Goal: Information Seeking & Learning: Understand process/instructions

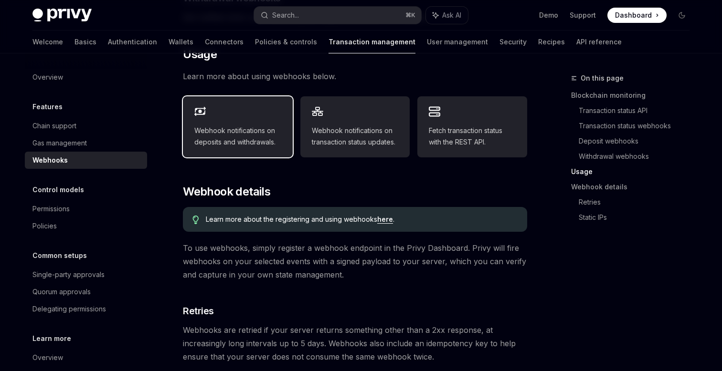
scroll to position [439, 0]
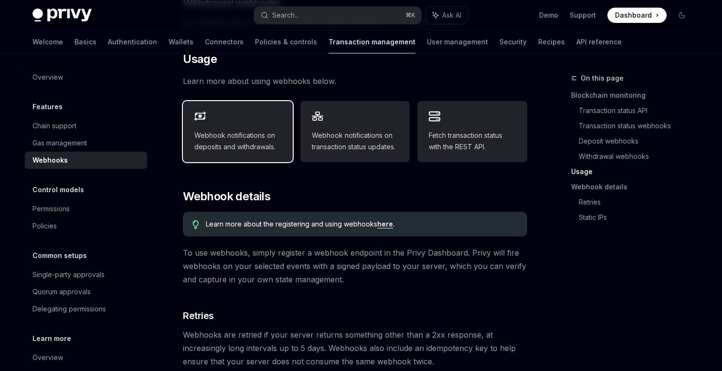
click at [234, 130] on span "Webhook notifications on deposits and withdrawals." at bounding box center [237, 141] width 87 height 23
click at [384, 220] on link "here" at bounding box center [385, 224] width 16 height 9
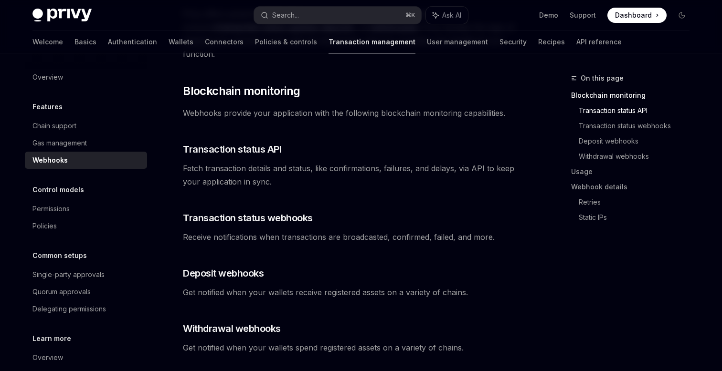
scroll to position [0, 0]
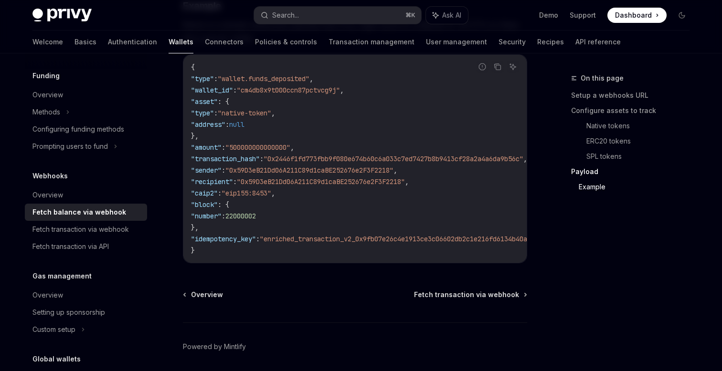
scroll to position [1785, 0]
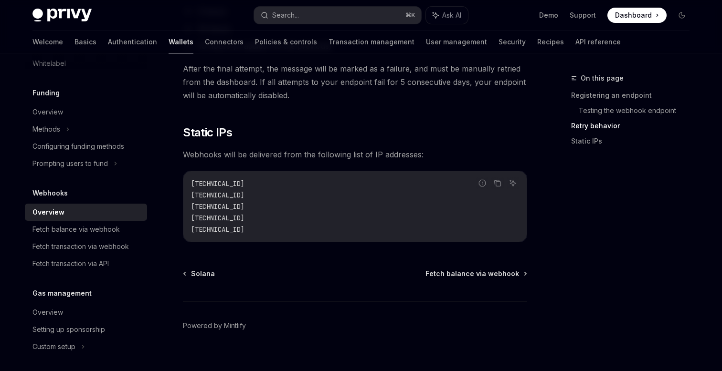
scroll to position [1030, 0]
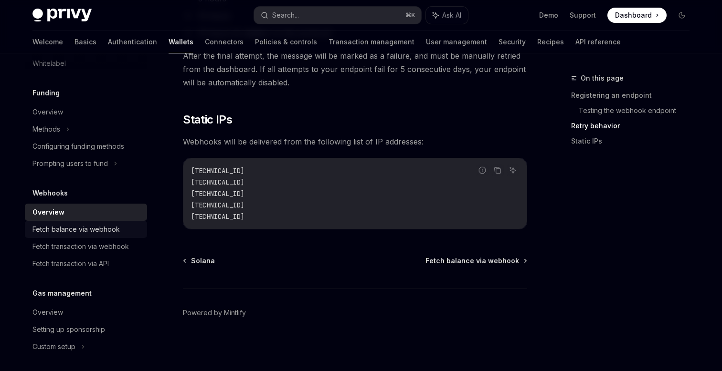
click at [93, 222] on link "Fetch balance via webhook" at bounding box center [86, 229] width 122 height 17
type textarea "*"
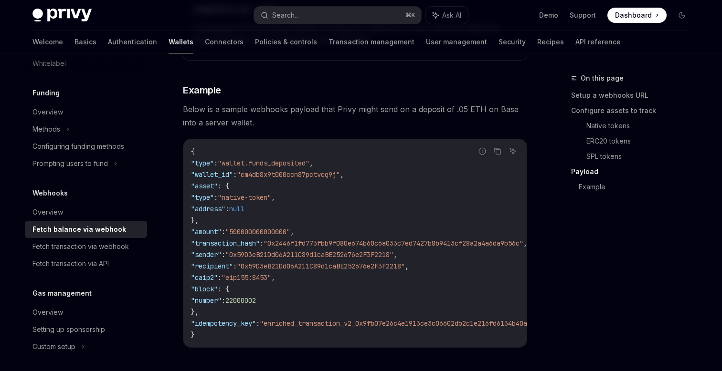
click at [234, 320] on span ""idempotency_key"" at bounding box center [223, 323] width 65 height 9
copy span "idempotency_key"
